Goal: Task Accomplishment & Management: Use online tool/utility

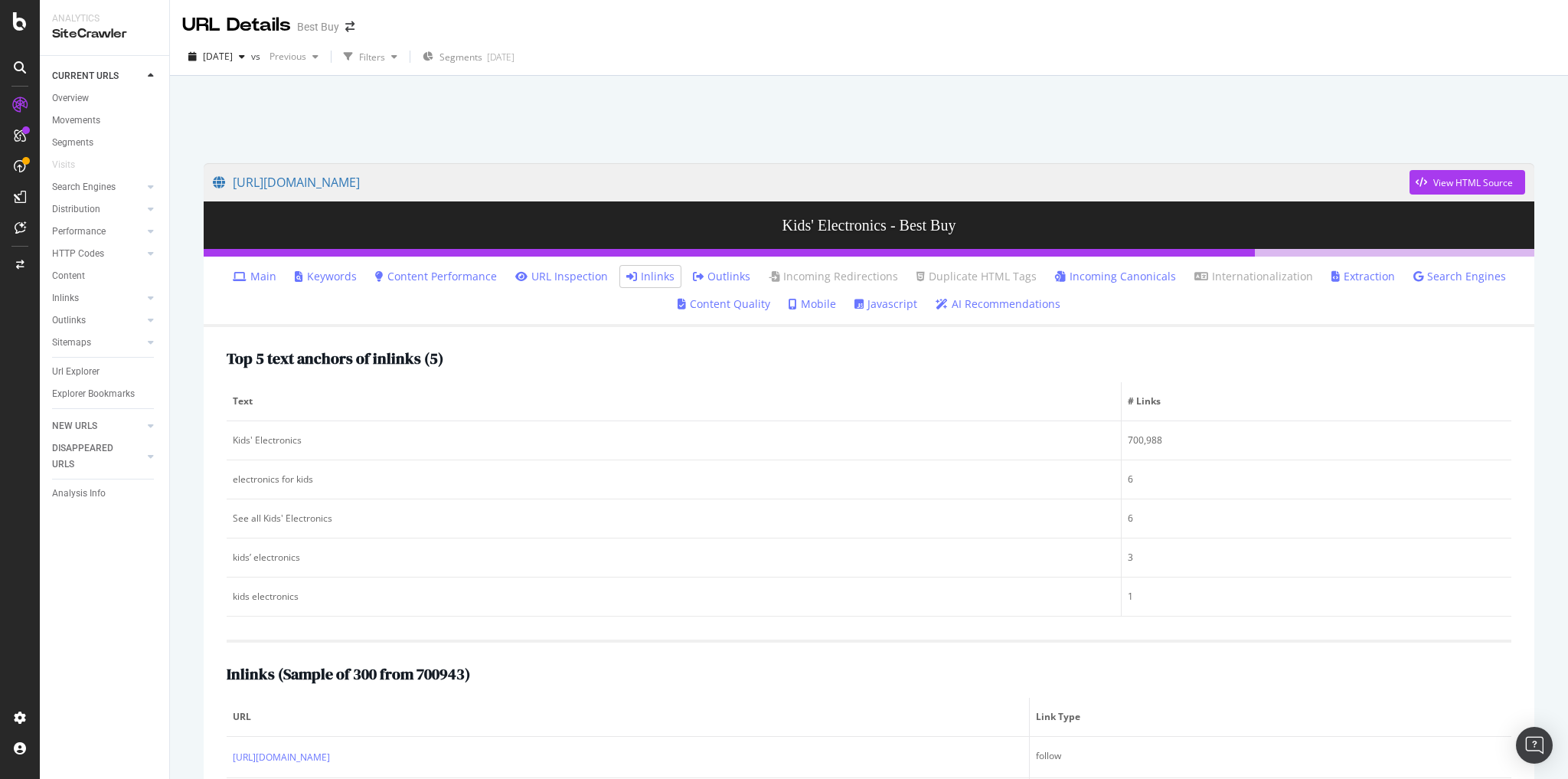
click at [264, 279] on link "Main" at bounding box center [255, 277] width 44 height 15
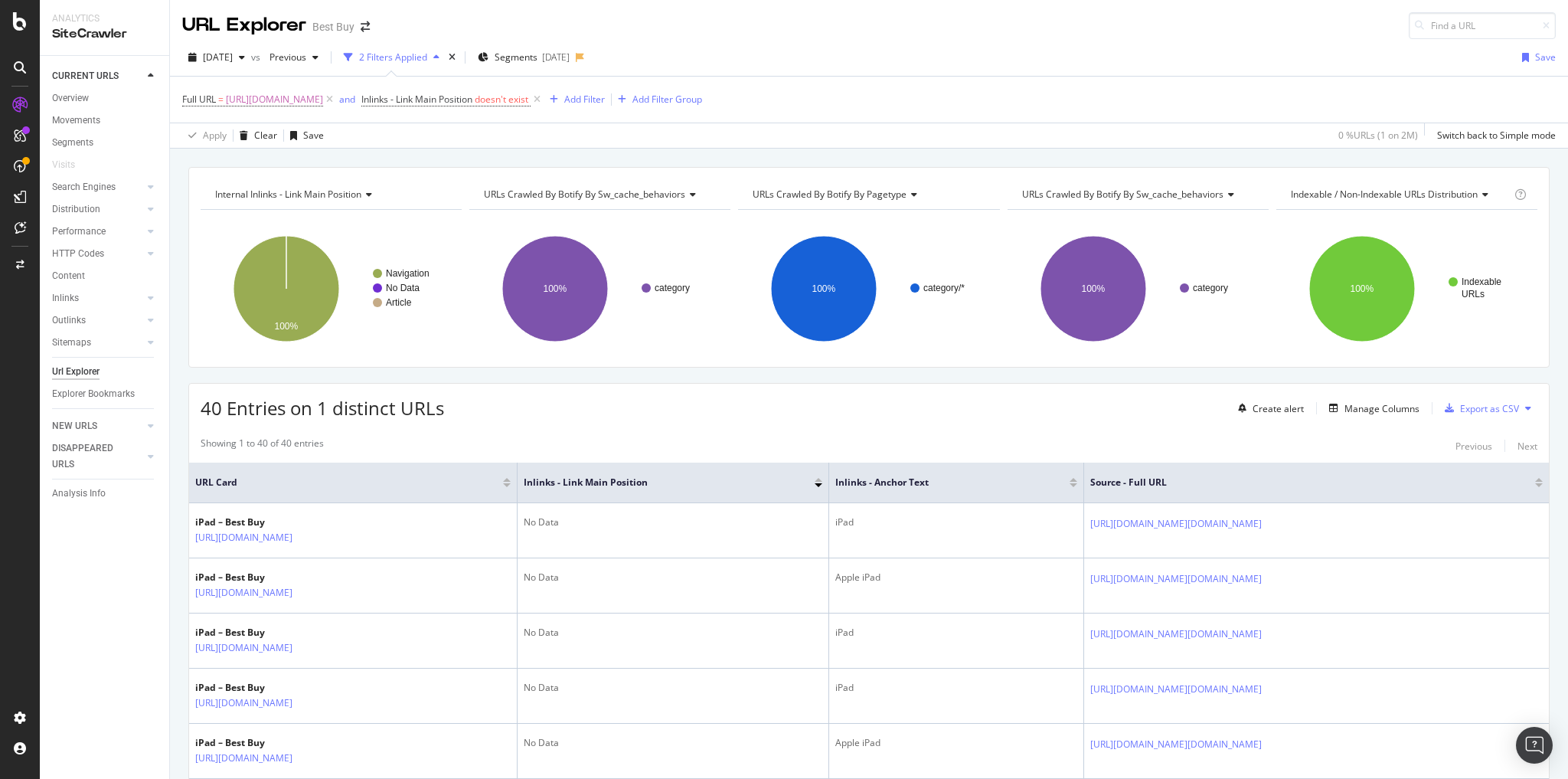
drag, startPoint x: 681, startPoint y: 31, endPoint x: 671, endPoint y: 47, distance: 18.9
click at [682, 31] on div "URL Explorer Best Buy" at bounding box center [868, 19] width 1398 height 39
click at [323, 101] on span "https://www.bestbuy.com/site/ipad-tablets-ereaders/ipad/pcmcat209000050007.c?id…" at bounding box center [275, 99] width 97 height 21
click at [290, 162] on input "https://www.bestbuy.com/site/ipad-tablets-ereaders/ipad/pcmcat209000050007.c?id…" at bounding box center [269, 162] width 145 height 25
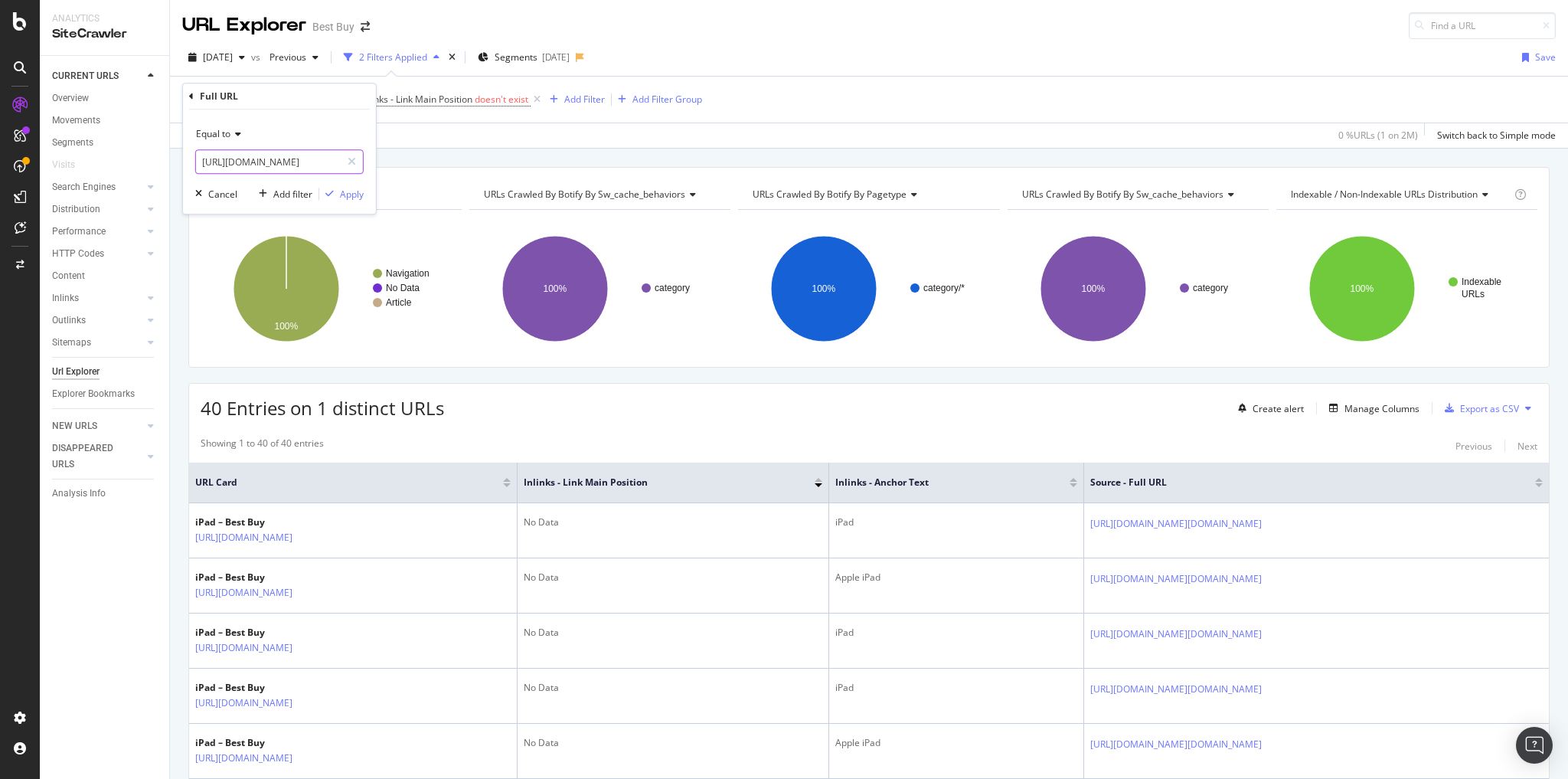
click at [290, 162] on input "https://www.bestbuy.com/site/ipad-tablets-ereaders/ipad/pcmcat209000050007.c?id…" at bounding box center [269, 162] width 145 height 25
paste input "urldefense.com/v3/__https:/app.botify.com/best-buy/best-buy/crawl/explorer?cont…"
type input "https://urldefense.com/v3/__https:/app.botify.com/best-buy/best-buy/crawl/explo…"
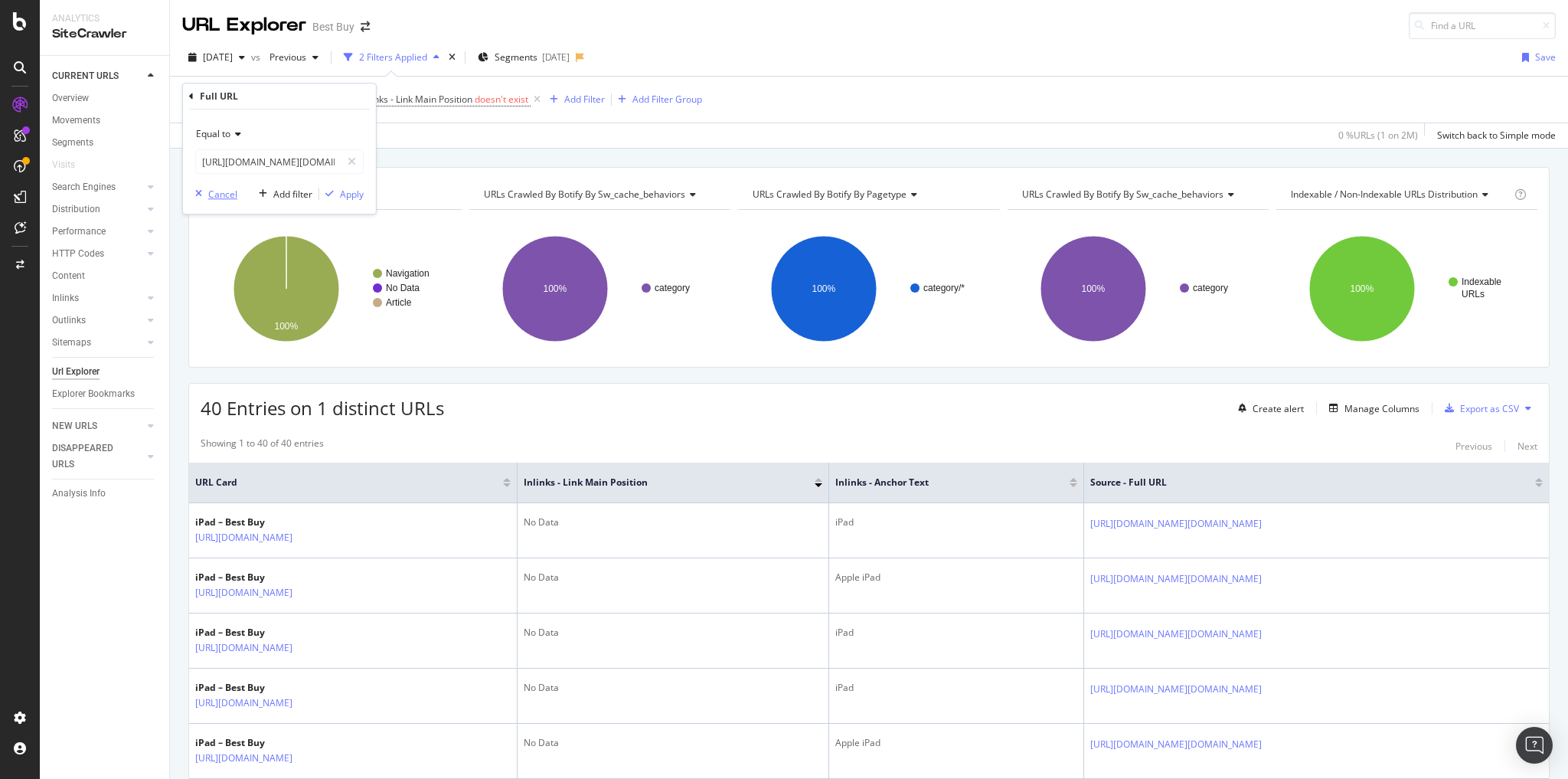
click at [230, 195] on div "Cancel" at bounding box center [222, 195] width 30 height 13
click at [323, 95] on span "https://www.bestbuy.com/site/ipad-tablets-ereaders/ipad/pcmcat209000050007.c?id…" at bounding box center [275, 99] width 97 height 21
click at [316, 161] on input "https://www.bestbuy.com/site/ipad-tablets-ereaders/ipad/pcmcat209000050007.c?id…" at bounding box center [269, 162] width 145 height 25
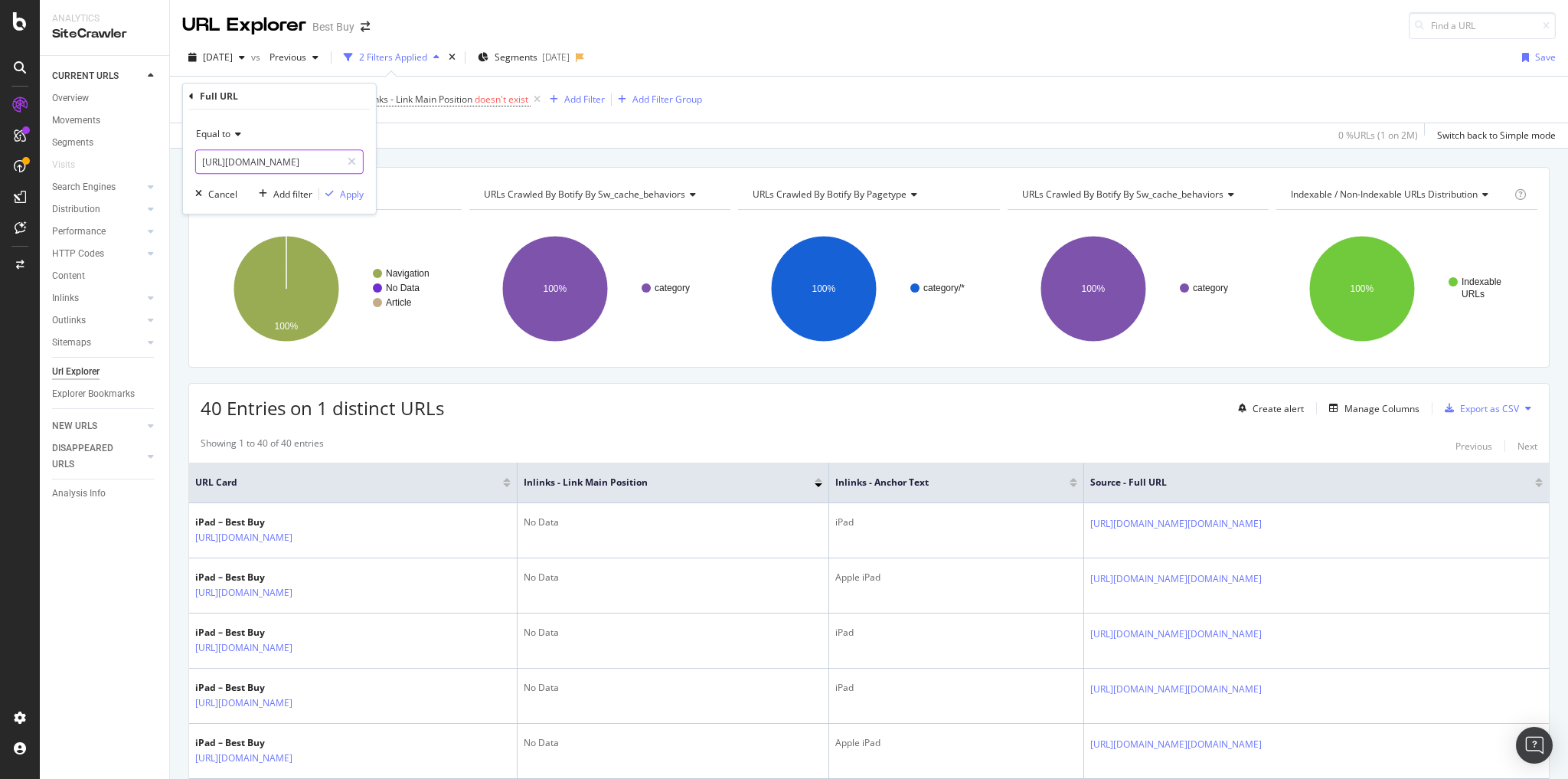
paste input "toys/kids-electronic/pcmcat284400050063.c?id=pcmcat284400050063"
type input "https://www.bestbuy.com/site/toys/kids-electronic/pcmcat284400050063.c?id=pcmca…"
click at [345, 192] on div "Apply" at bounding box center [352, 195] width 24 height 13
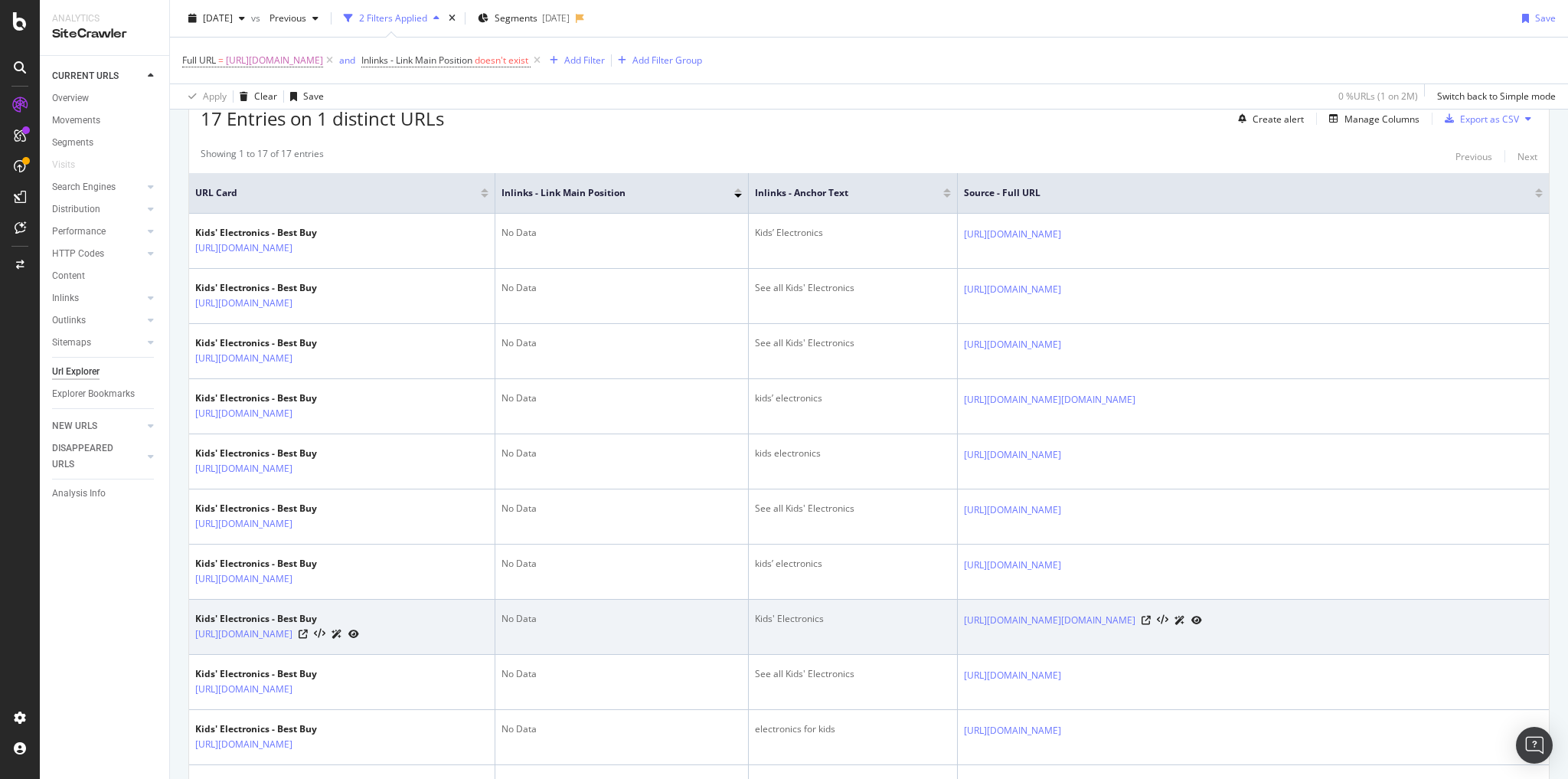
scroll to position [252, 0]
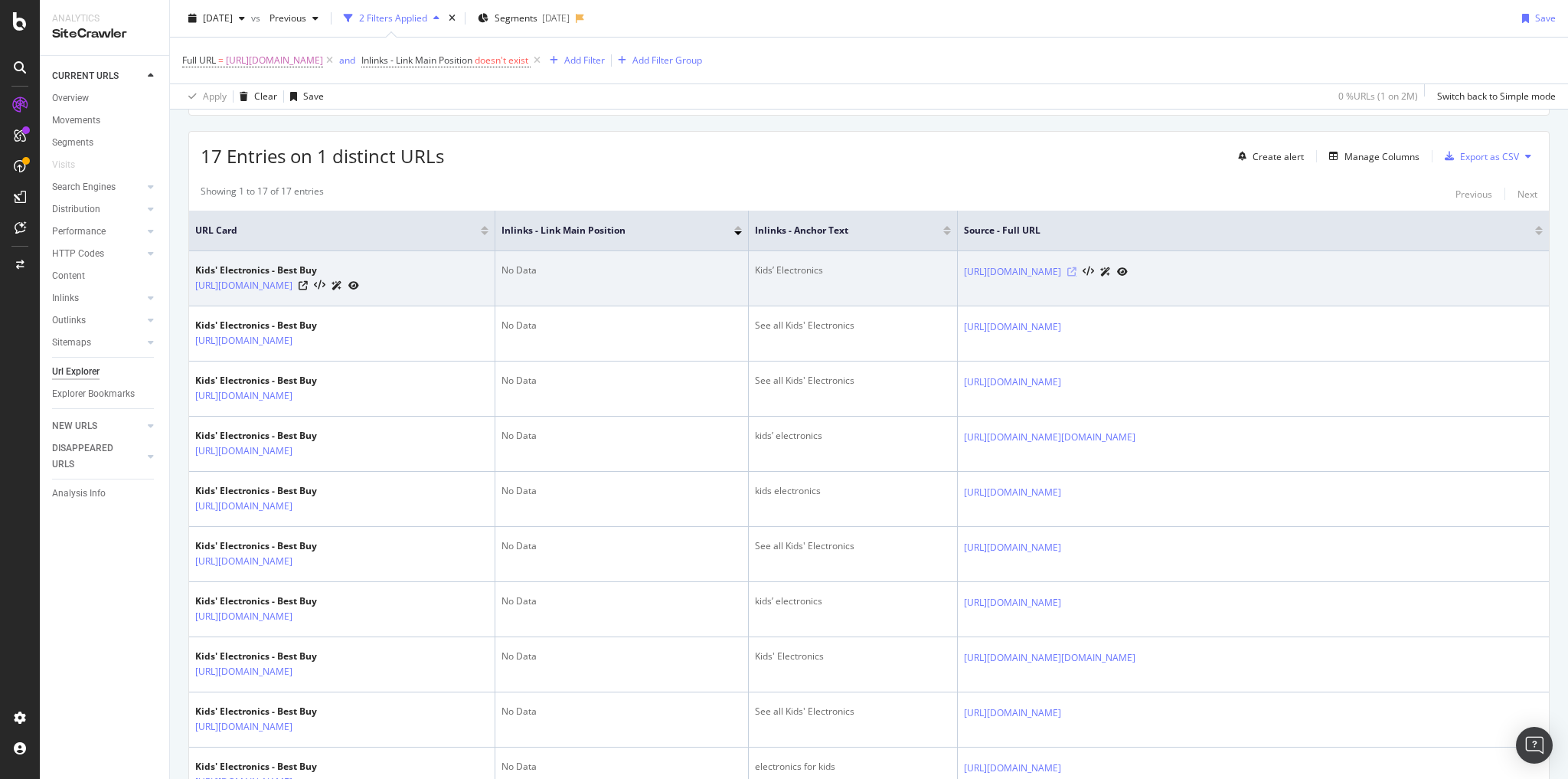
click at [1076, 268] on icon at bounding box center [1072, 272] width 10 height 10
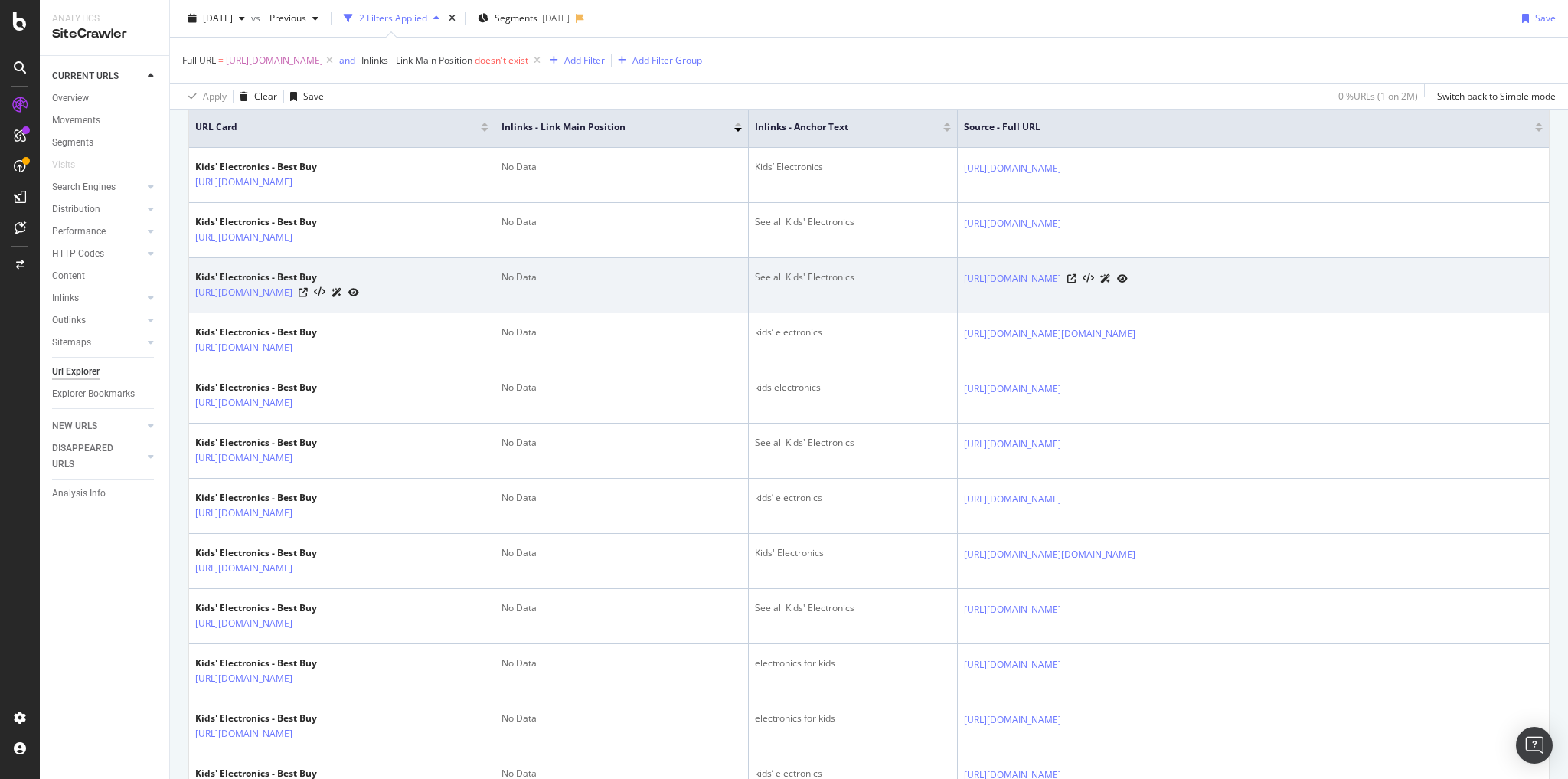
scroll to position [375, 0]
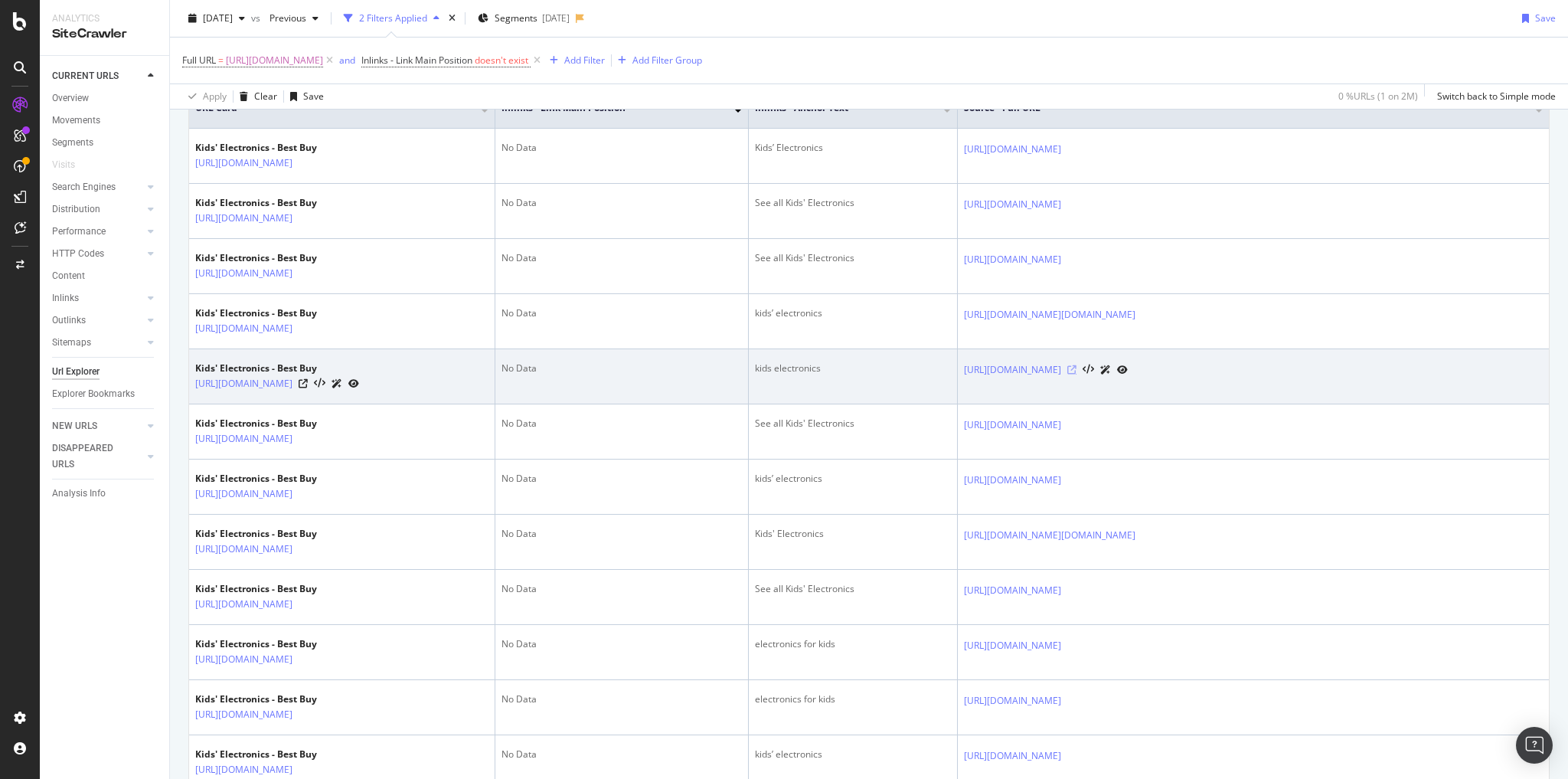
click at [1076, 375] on icon at bounding box center [1072, 370] width 10 height 10
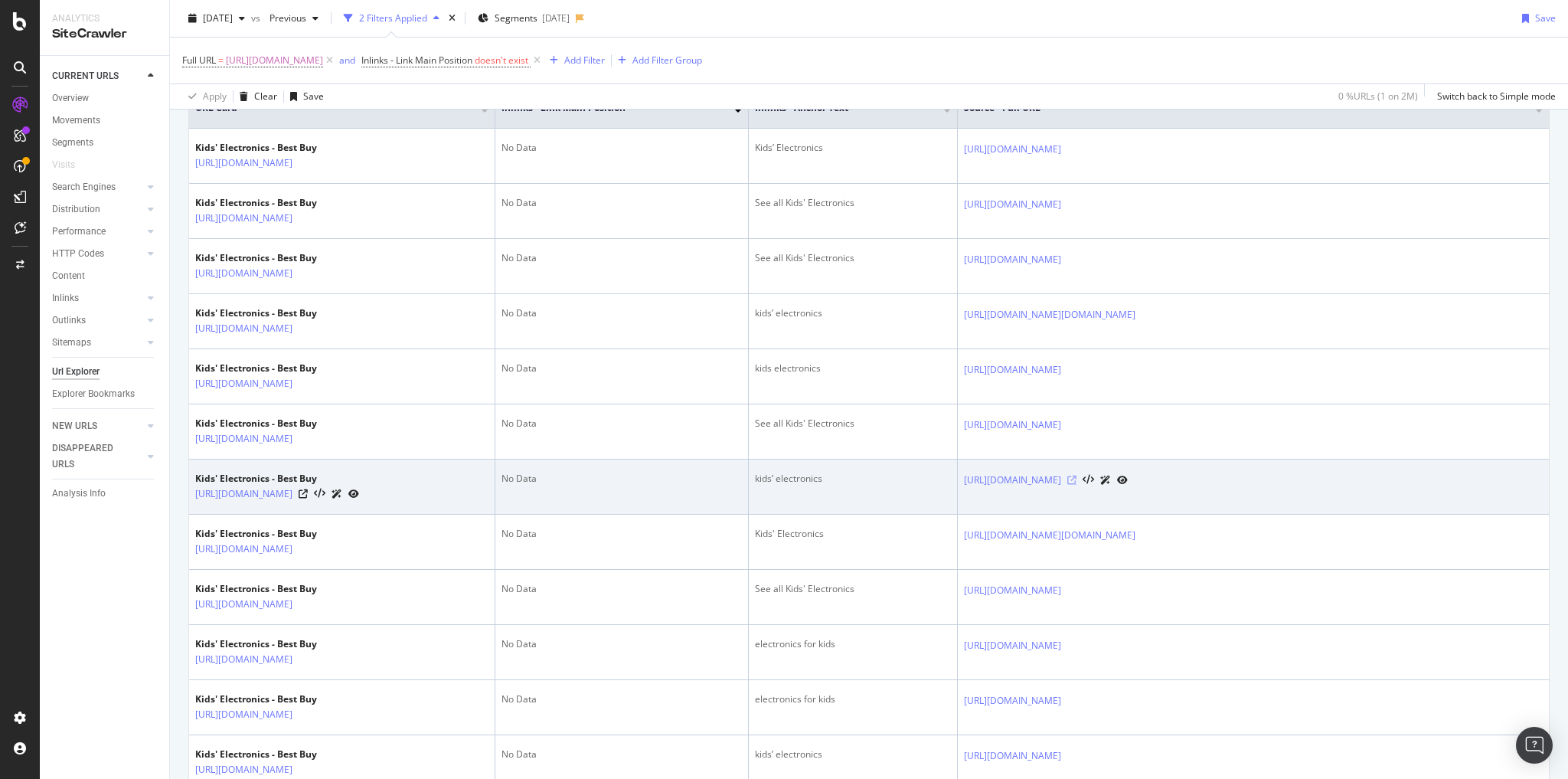
click at [1076, 484] on icon at bounding box center [1072, 481] width 10 height 10
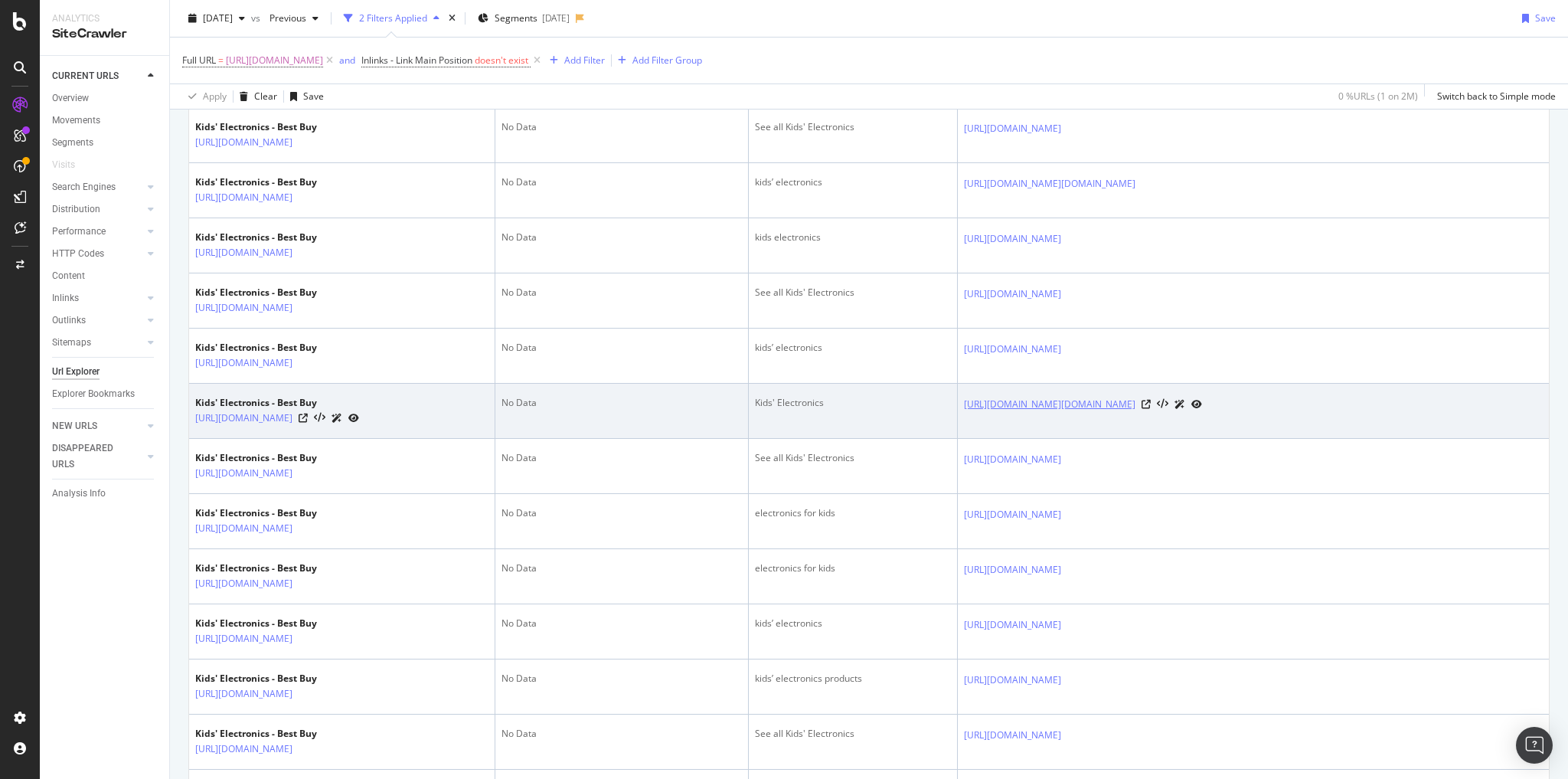
scroll to position [558, 0]
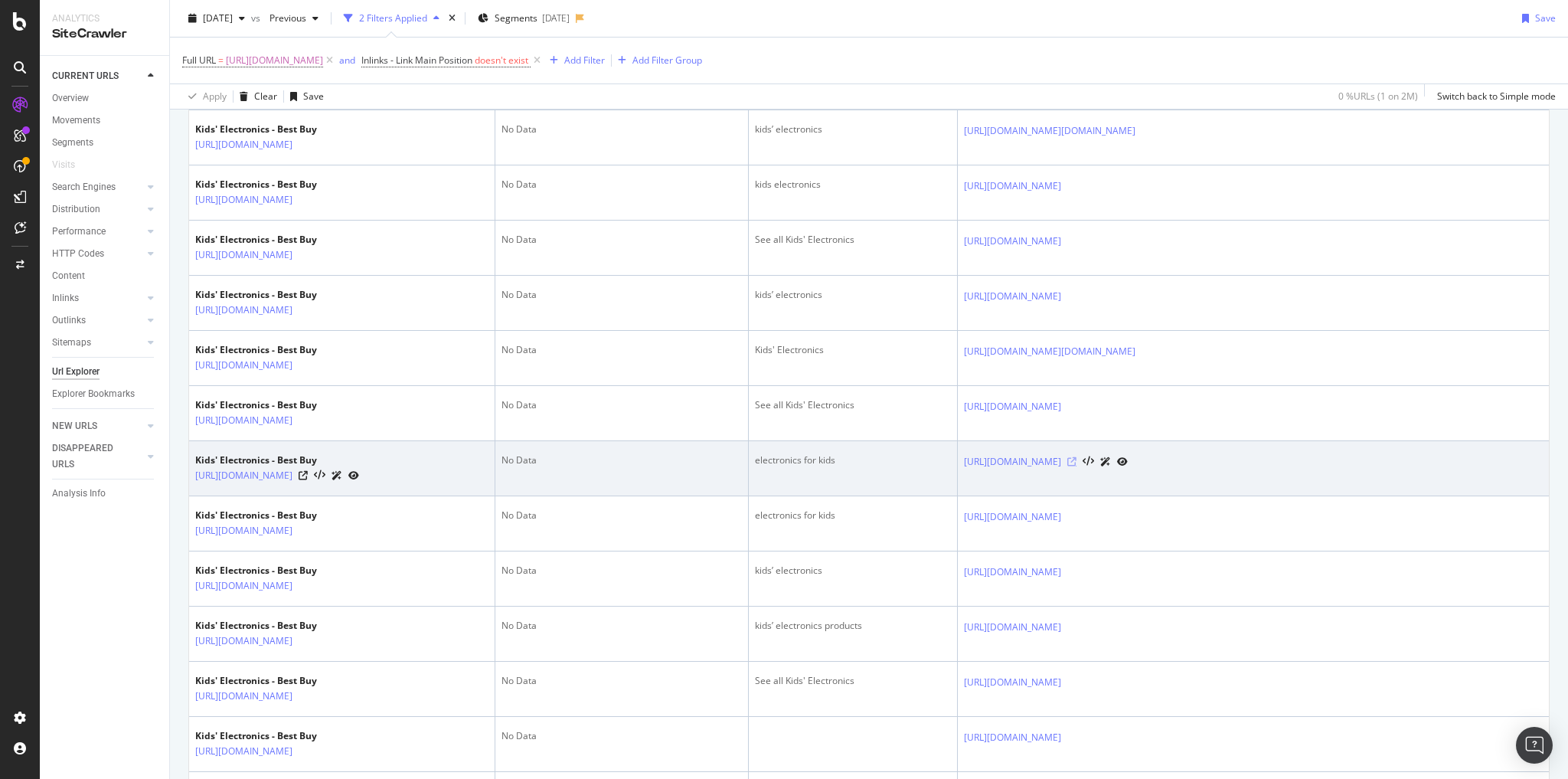
click at [1076, 466] on icon at bounding box center [1072, 461] width 10 height 10
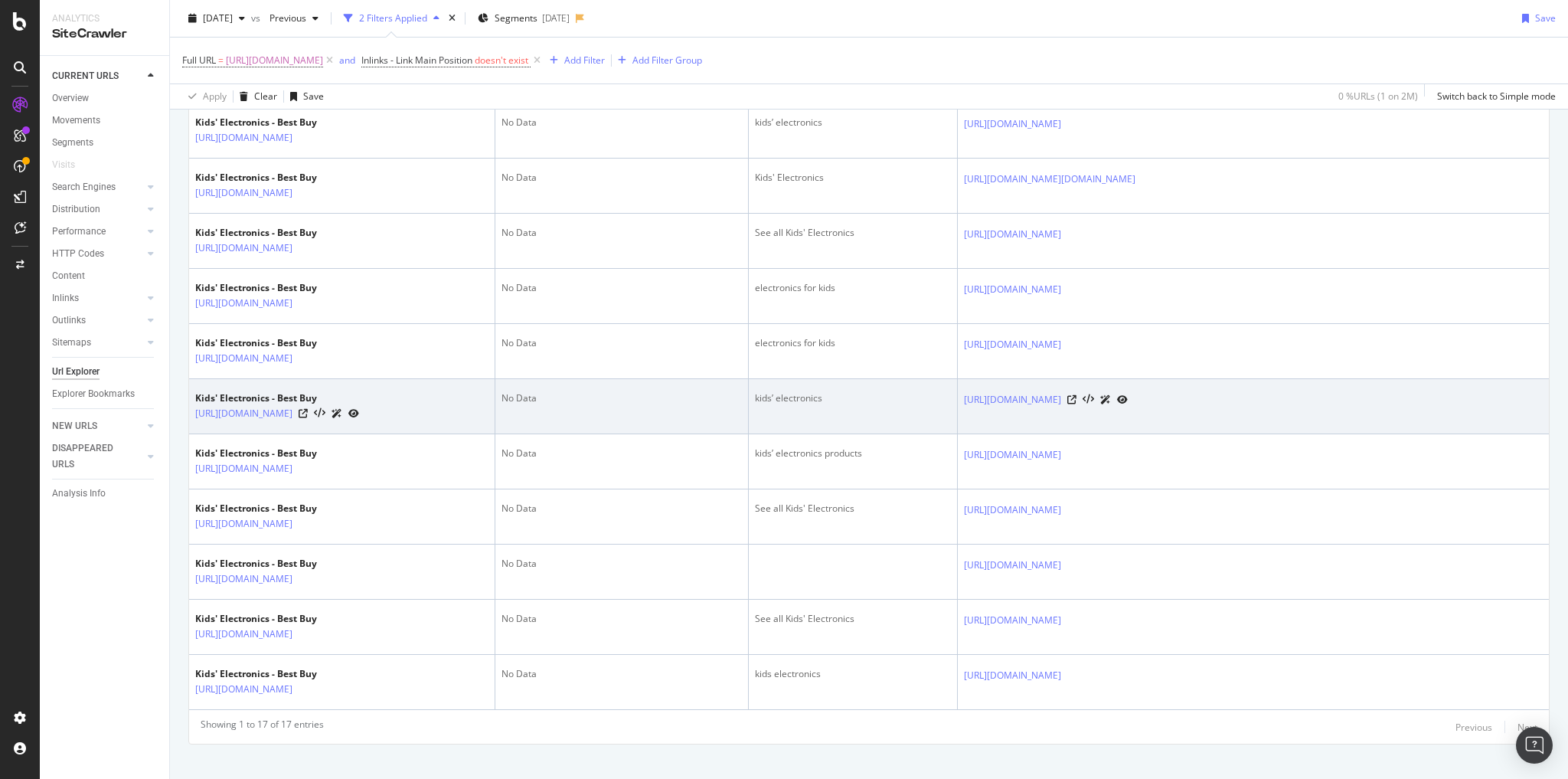
scroll to position [742, 0]
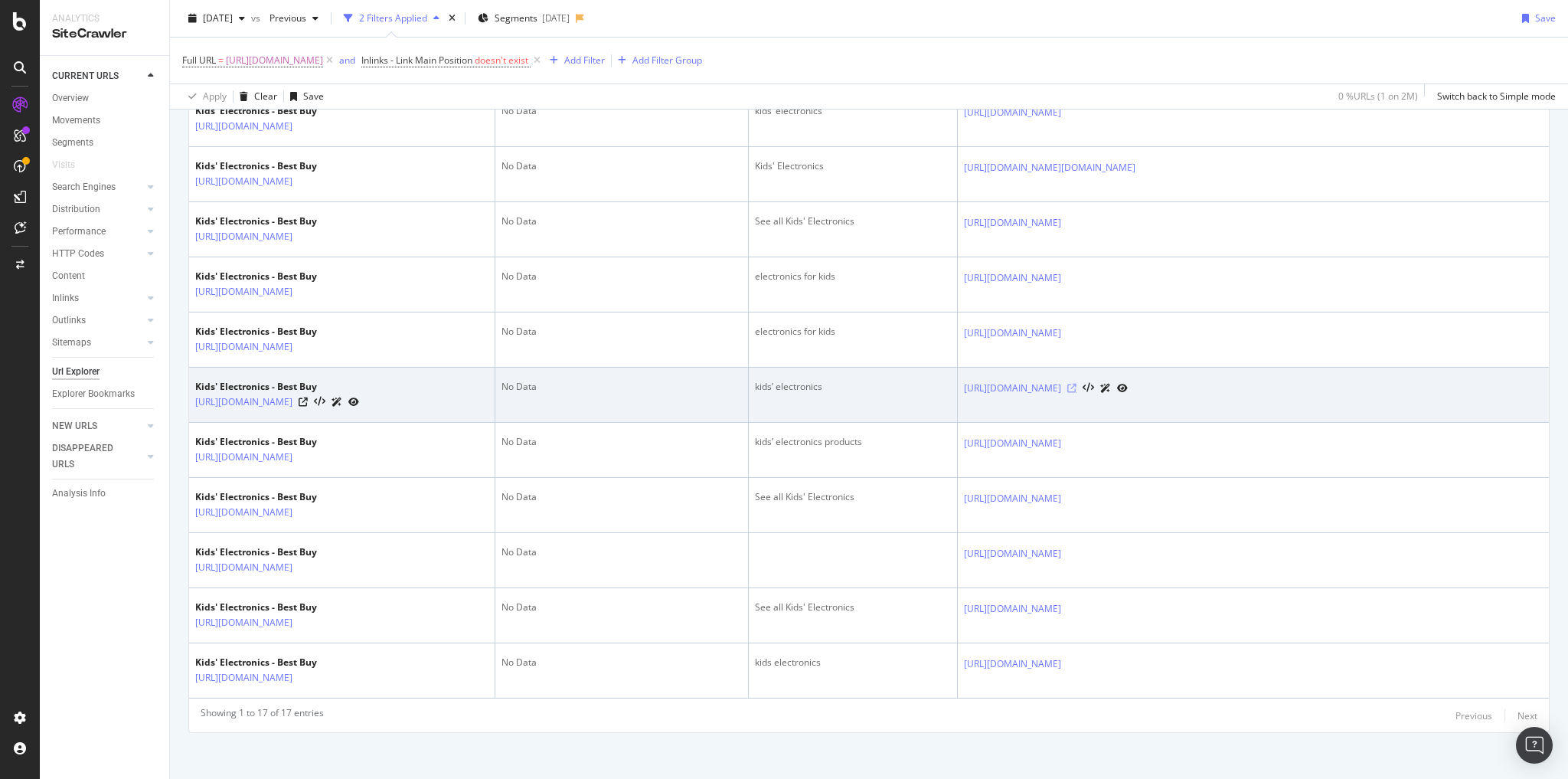
click at [1076, 393] on icon at bounding box center [1072, 388] width 10 height 10
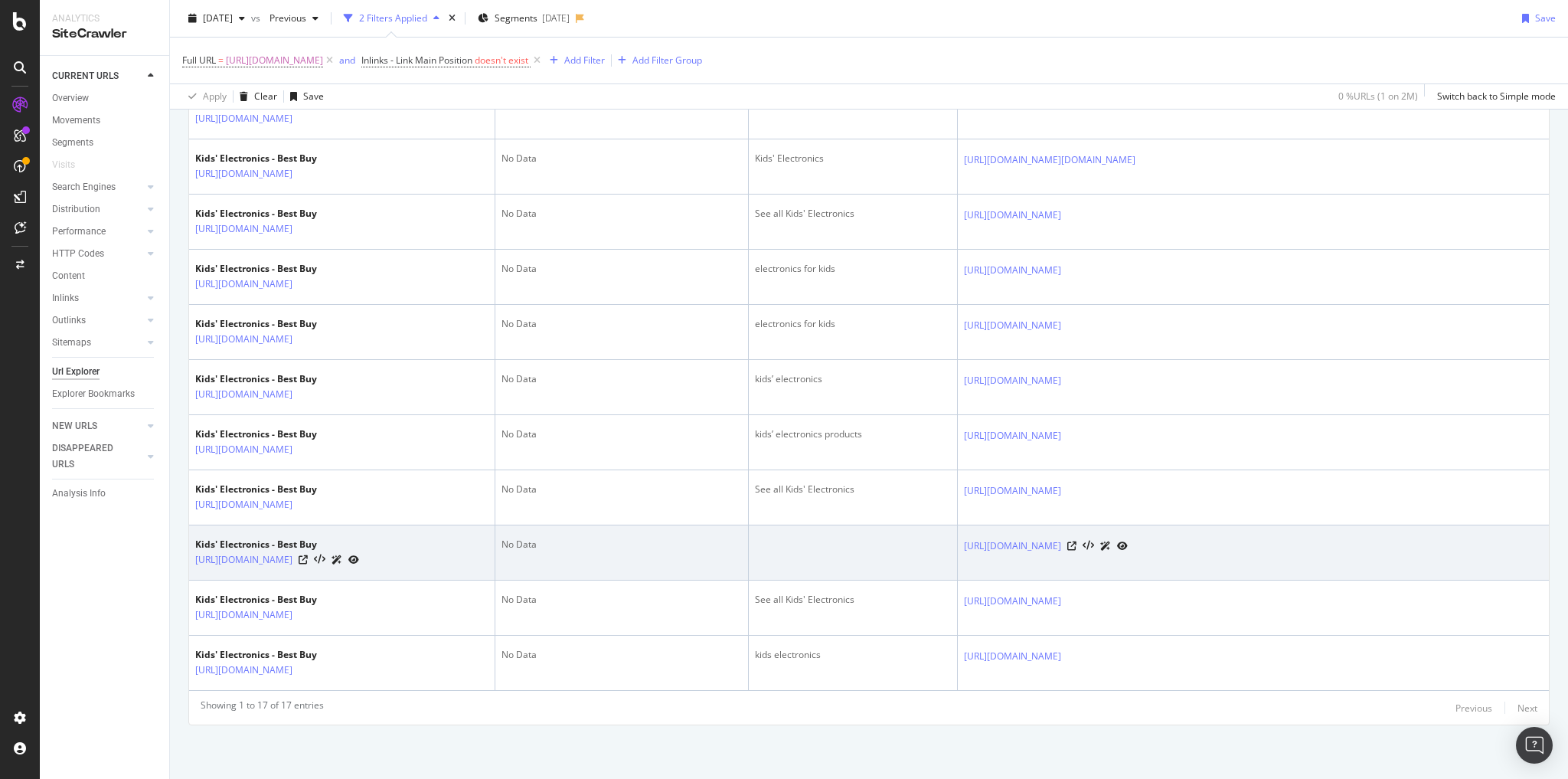
scroll to position [865, 0]
click at [1076, 550] on icon at bounding box center [1072, 546] width 10 height 10
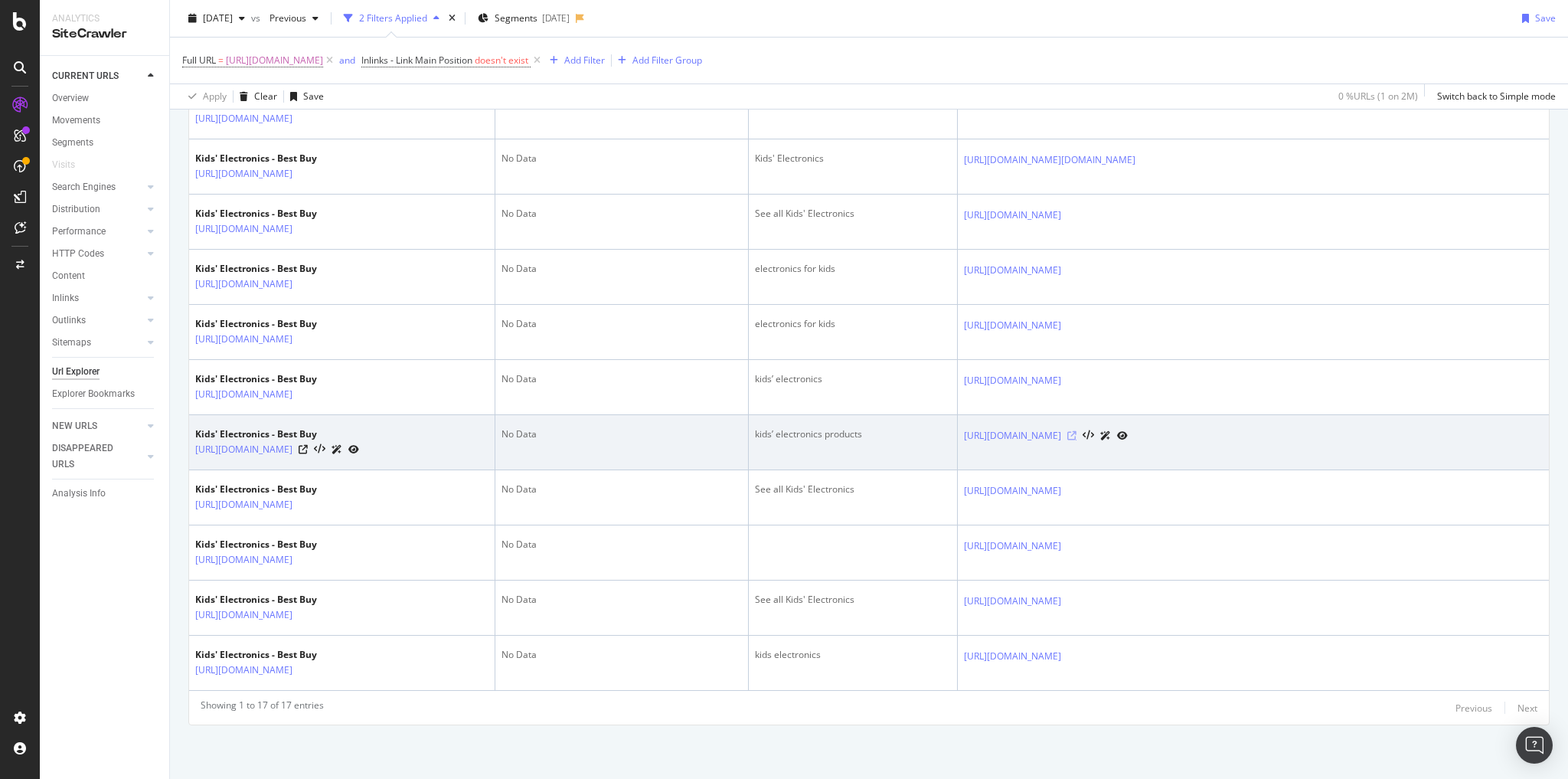
click at [1076, 431] on icon at bounding box center [1072, 436] width 10 height 10
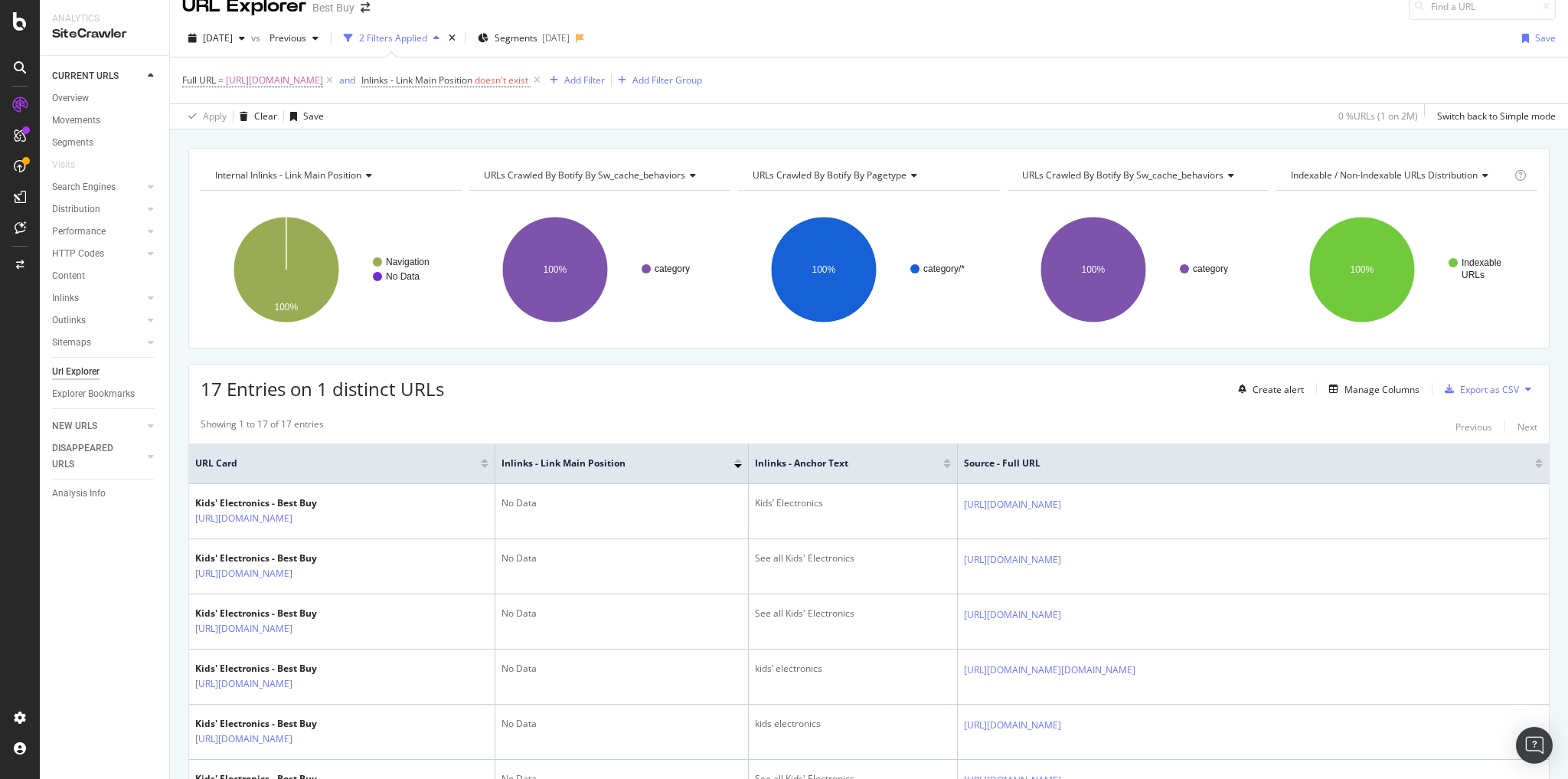
scroll to position [0, 0]
